Goal: Information Seeking & Learning: Learn about a topic

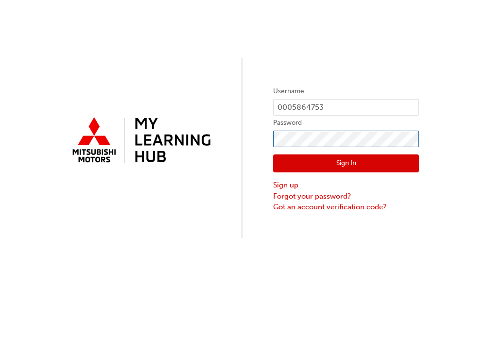
click button "Sign In" at bounding box center [346, 163] width 146 height 18
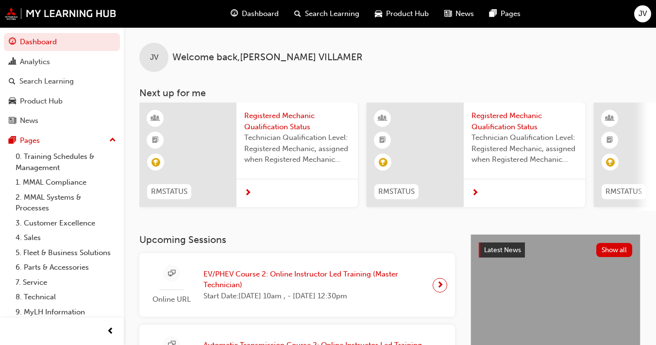
click at [408, 7] on div "Product Hub" at bounding box center [401, 14] width 69 height 20
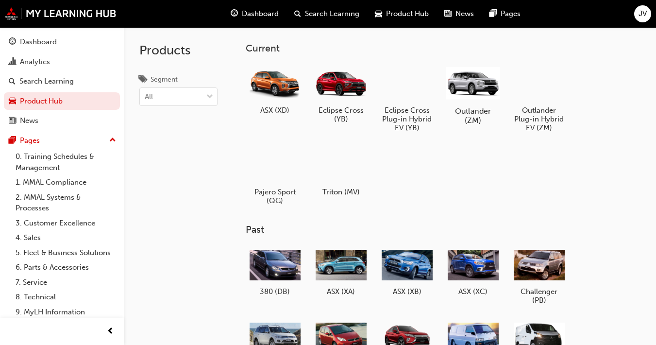
click at [479, 76] on div at bounding box center [473, 83] width 54 height 38
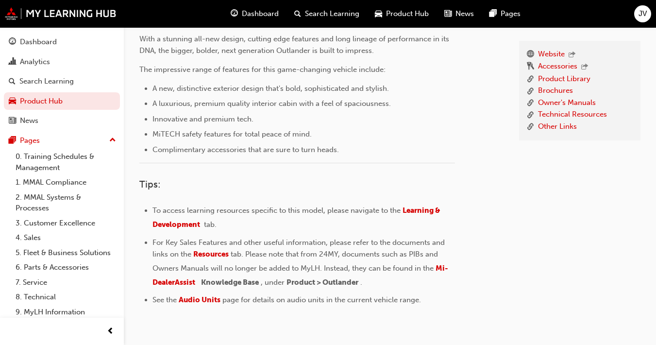
scroll to position [268, 0]
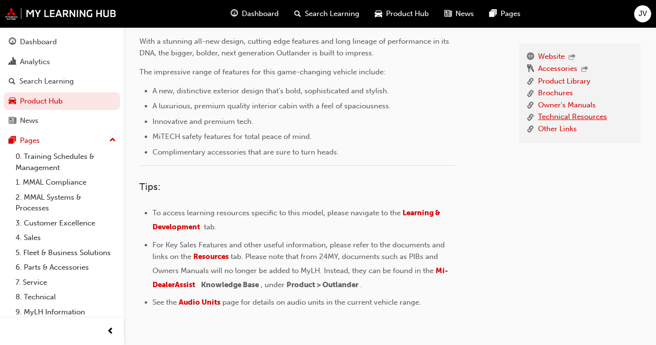
click at [485, 120] on link "Technical Resources" at bounding box center [572, 117] width 69 height 12
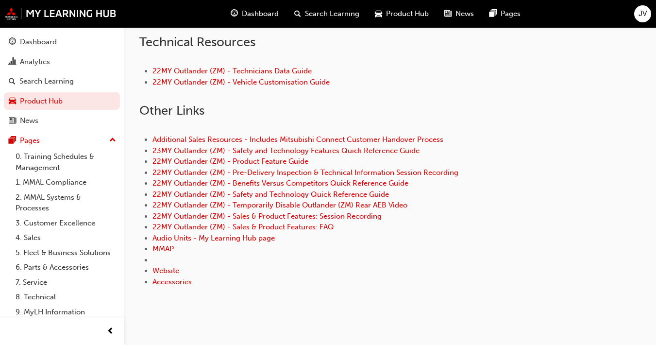
scroll to position [519, 0]
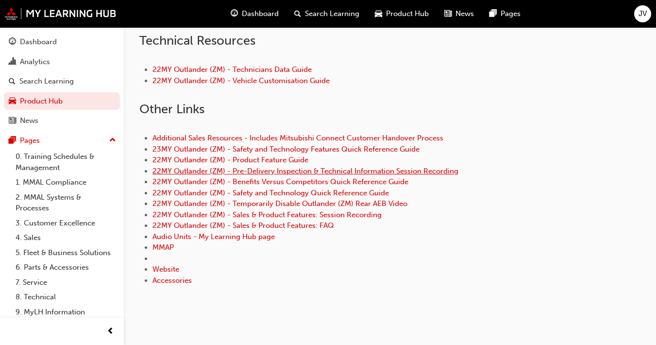
click at [289, 174] on link "22MY Outlander (ZM) - Pre-Delivery Inspection & Technical Information Session R…" at bounding box center [306, 171] width 306 height 9
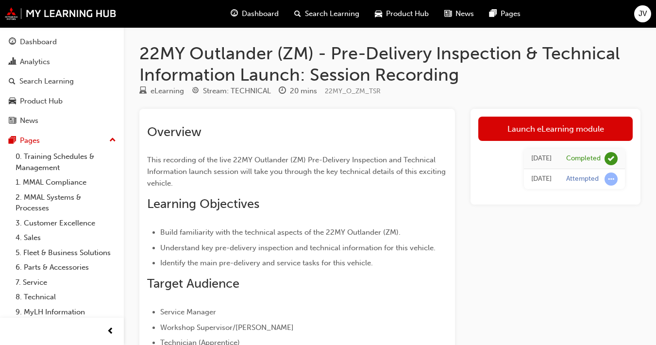
click at [414, 16] on span "Product Hub" at bounding box center [407, 13] width 43 height 11
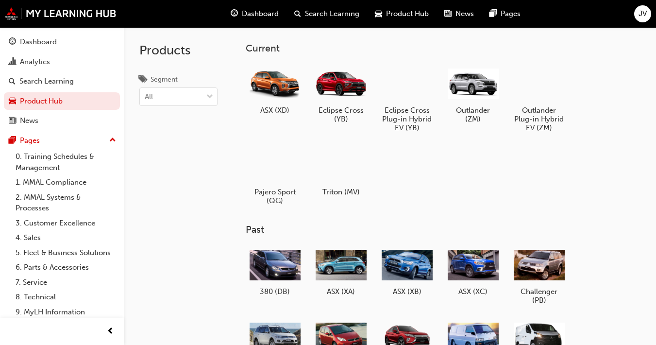
click at [461, 18] on span "News" at bounding box center [465, 13] width 18 height 11
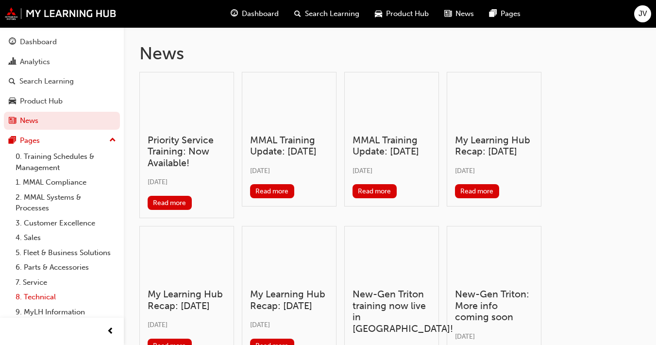
click at [42, 305] on link "8. Technical" at bounding box center [66, 297] width 108 height 15
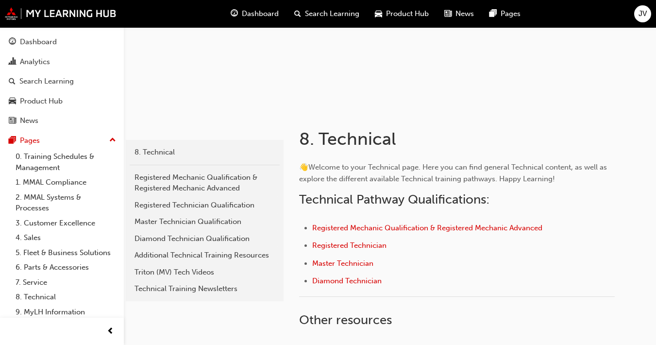
scroll to position [117, 0]
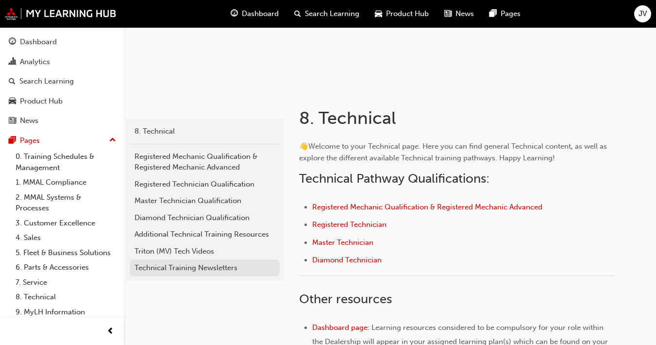
click at [202, 270] on div "Technical Training Newsletters" at bounding box center [205, 267] width 140 height 11
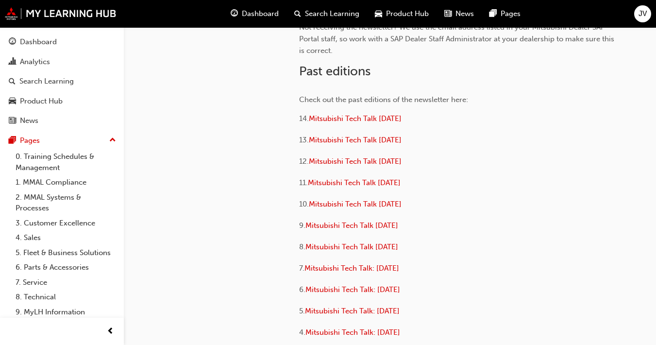
scroll to position [24, 0]
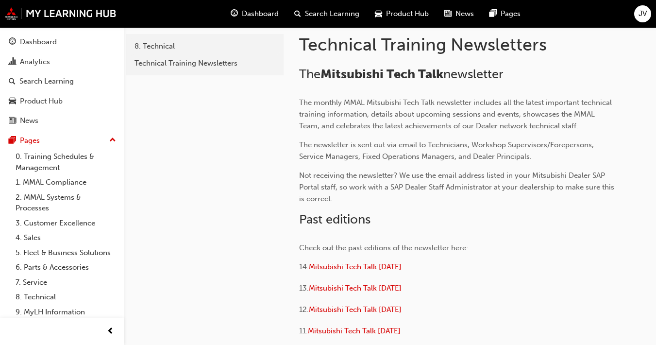
click at [413, 7] on div "Product Hub" at bounding box center [401, 14] width 69 height 20
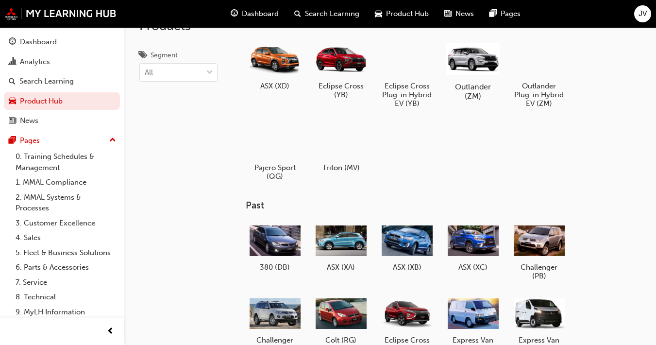
click at [479, 67] on div at bounding box center [473, 58] width 54 height 38
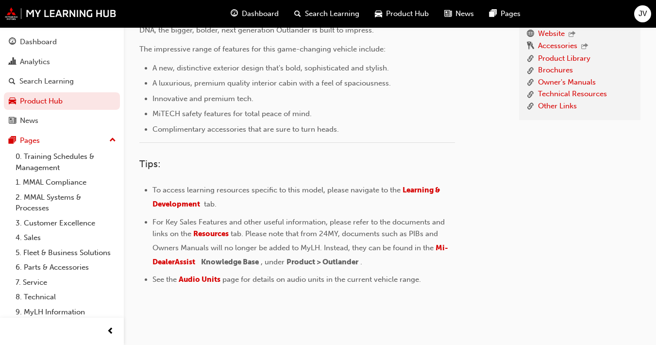
scroll to position [311, 0]
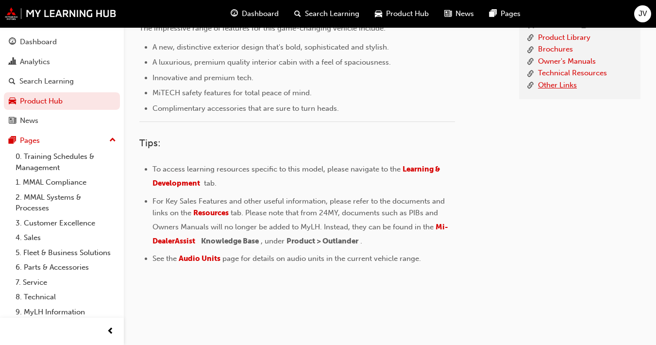
click at [570, 80] on link "Other Links" at bounding box center [557, 86] width 39 height 12
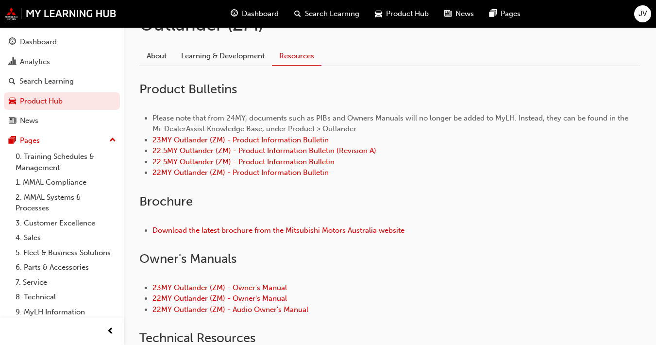
scroll to position [123, 0]
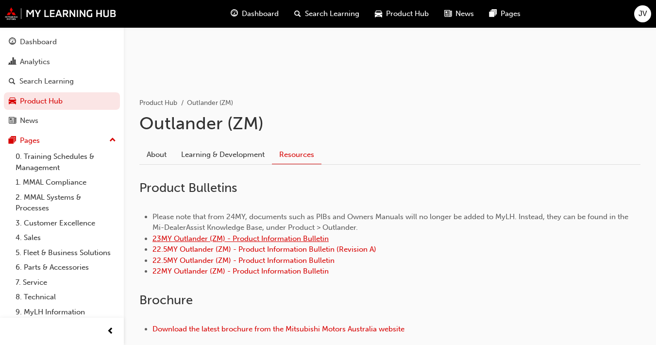
click at [302, 241] on link "23MY Outlander (ZM) - Product Information Bulletin" at bounding box center [241, 238] width 176 height 9
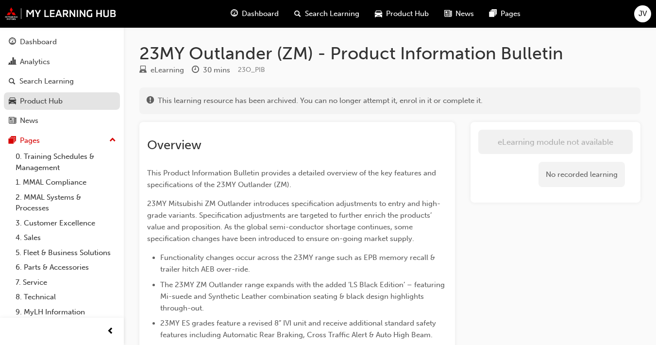
click at [37, 101] on div "Product Hub" at bounding box center [41, 101] width 43 height 11
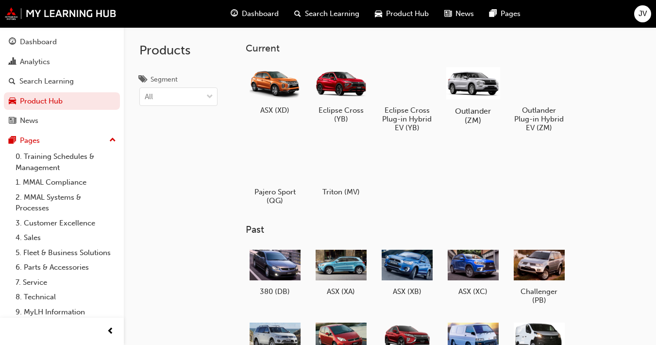
click at [469, 97] on div at bounding box center [473, 83] width 54 height 38
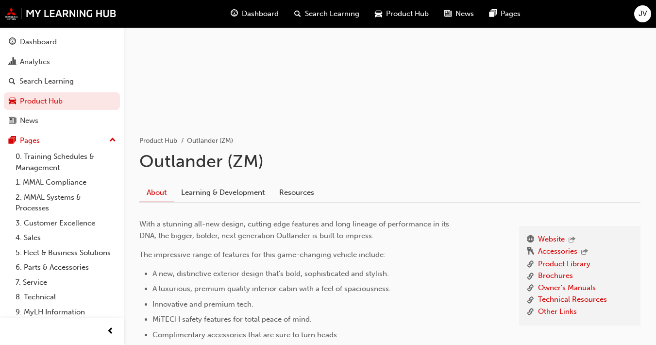
scroll to position [129, 0]
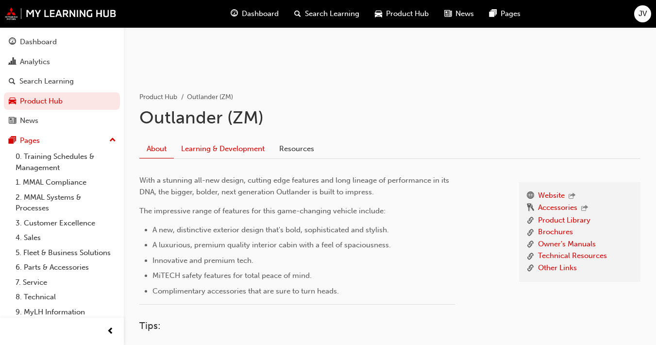
click at [235, 152] on link "Learning & Development" at bounding box center [223, 148] width 98 height 18
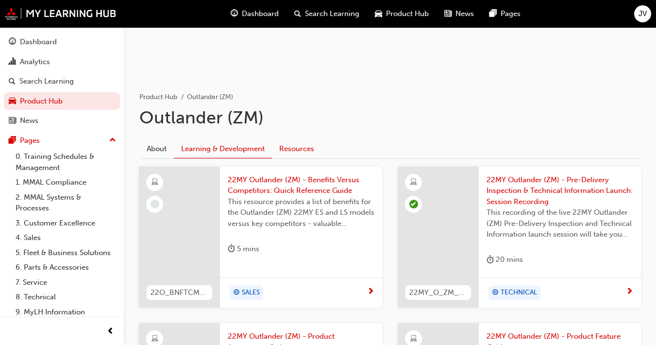
click at [316, 147] on link "Resources" at bounding box center [297, 148] width 50 height 18
